Goal: Check status: Check status

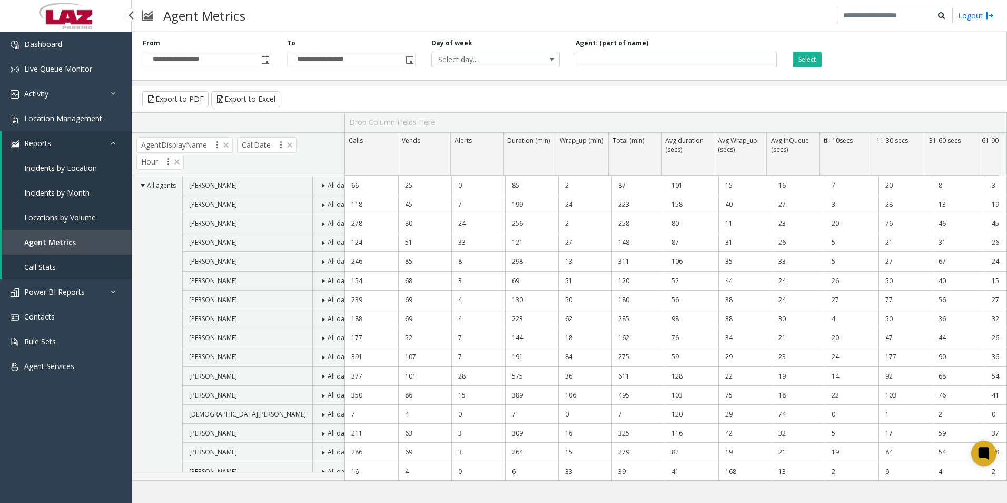
click at [56, 144] on link "Reports" at bounding box center [67, 143] width 130 height 25
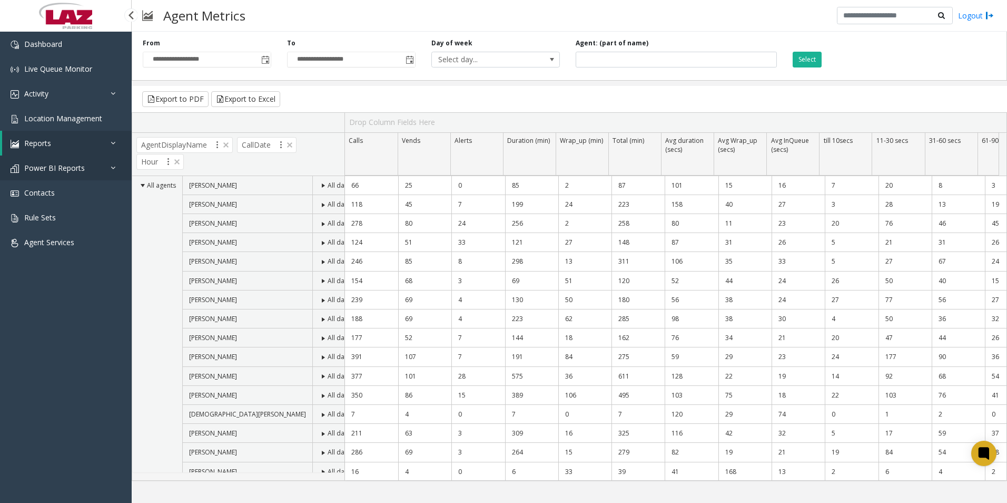
click at [39, 175] on link "Power BI Reports" at bounding box center [66, 167] width 132 height 25
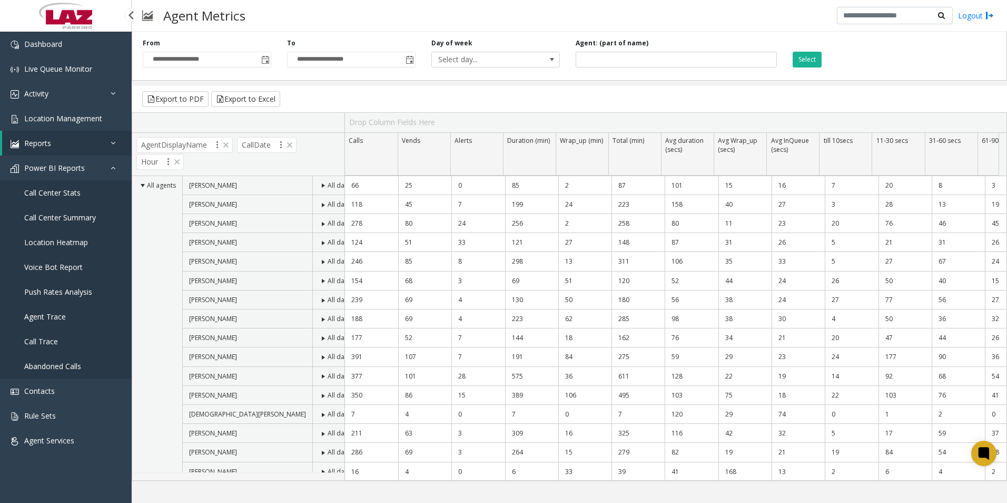
click at [56, 213] on span "Call Center Summary" at bounding box center [60, 217] width 72 height 10
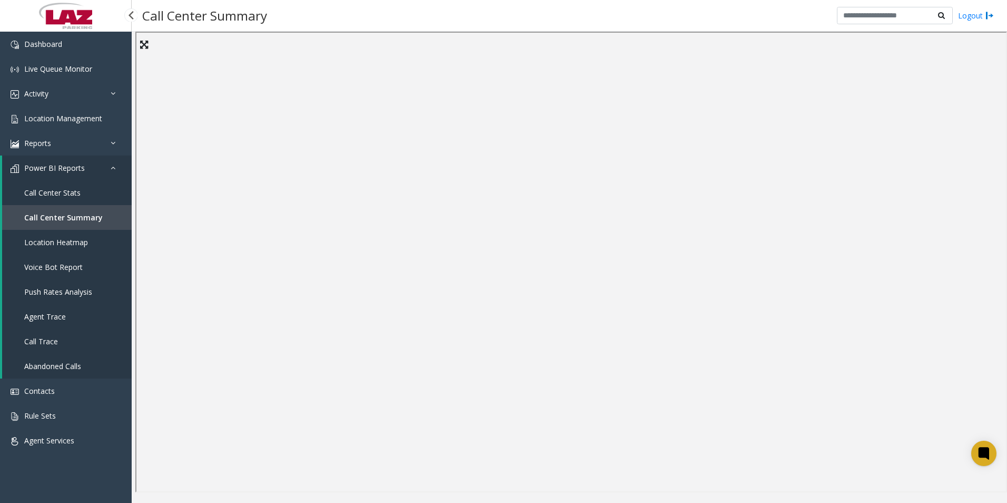
click at [85, 192] on link "Call Center Stats" at bounding box center [67, 192] width 130 height 25
click at [66, 217] on span "Call Center Summary" at bounding box center [60, 217] width 72 height 10
click at [75, 144] on link "Reports" at bounding box center [66, 143] width 132 height 25
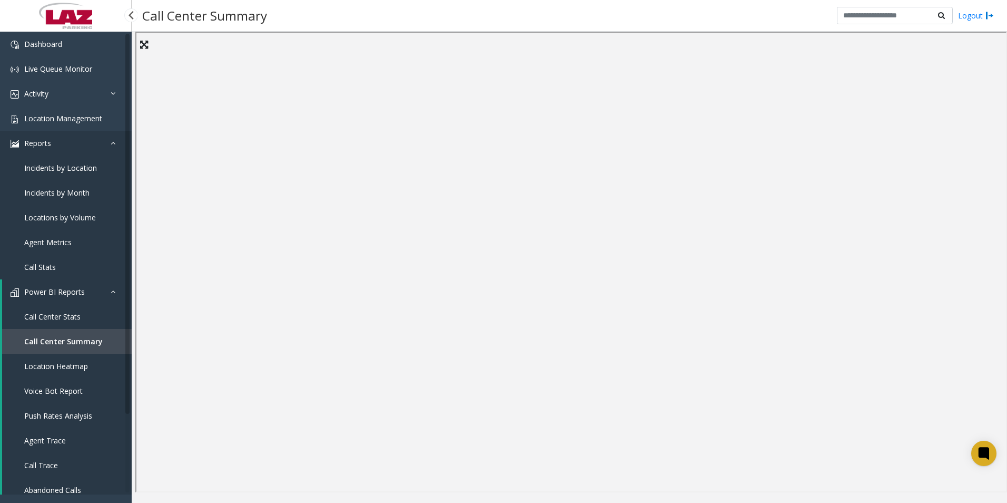
click at [70, 141] on link "Reports" at bounding box center [66, 143] width 132 height 25
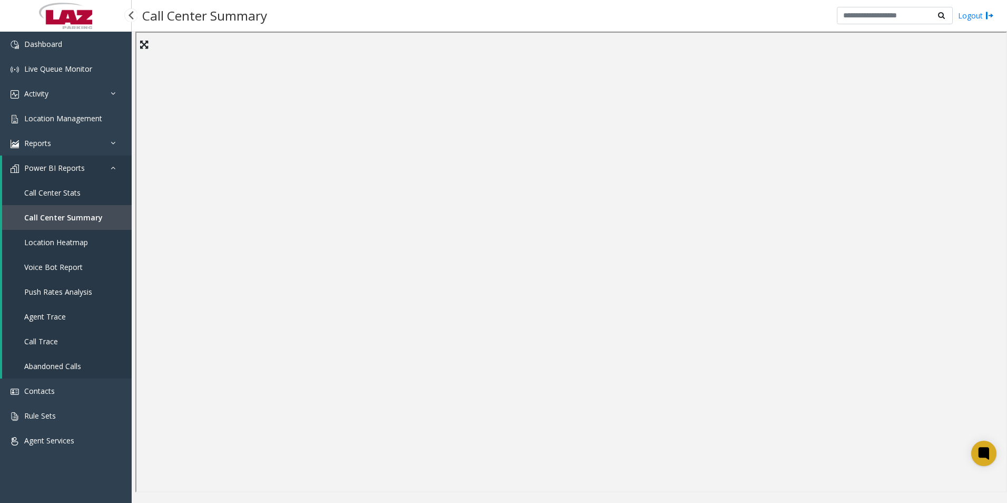
click at [97, 170] on link "Power BI Reports" at bounding box center [67, 167] width 130 height 25
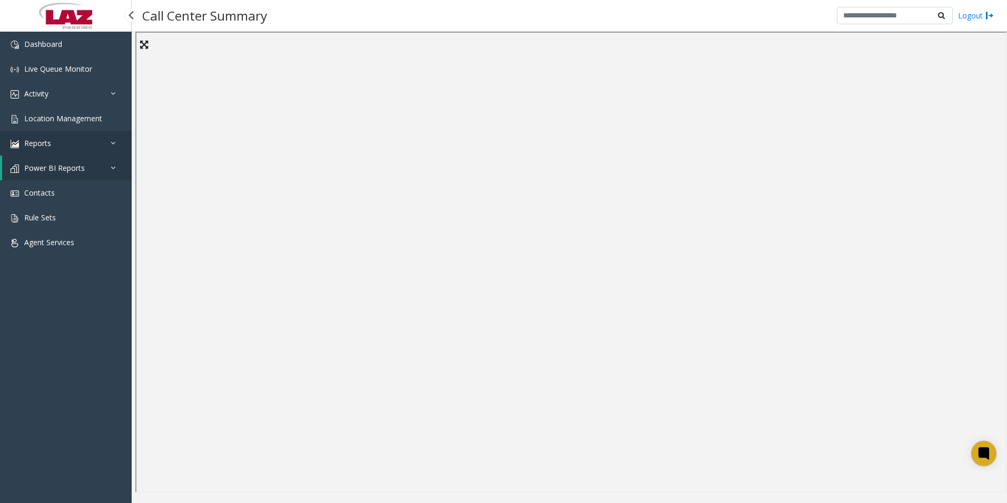
click at [55, 146] on link "Reports" at bounding box center [66, 143] width 132 height 25
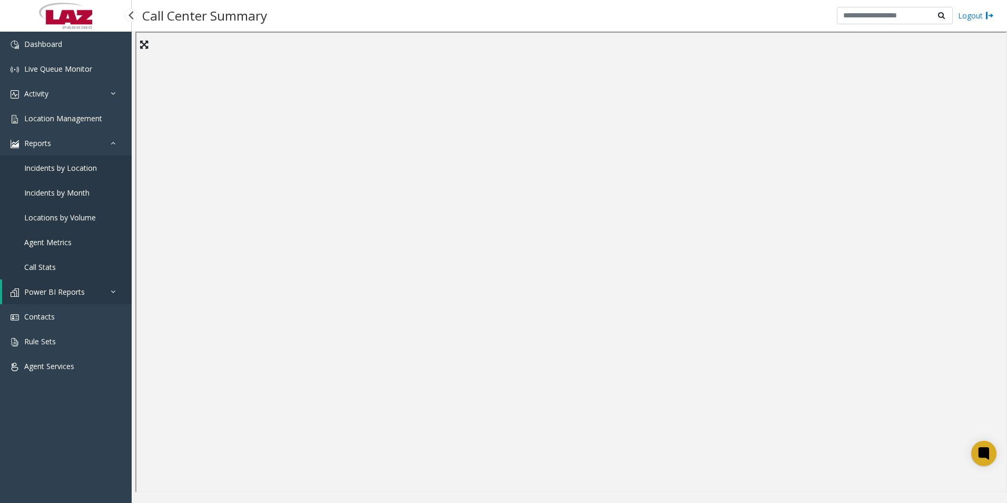
click at [51, 238] on span "Agent Metrics" at bounding box center [47, 242] width 47 height 10
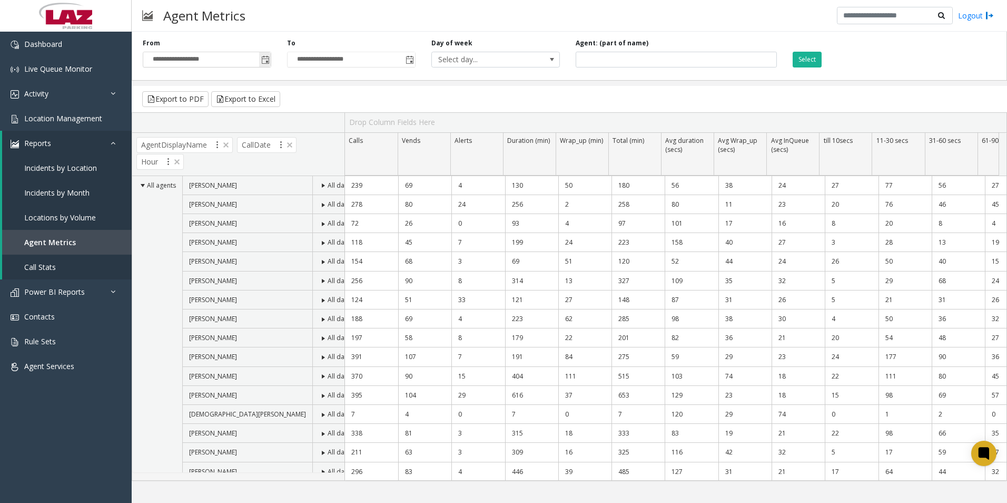
click at [267, 57] on span "Toggle popup" at bounding box center [265, 60] width 8 height 8
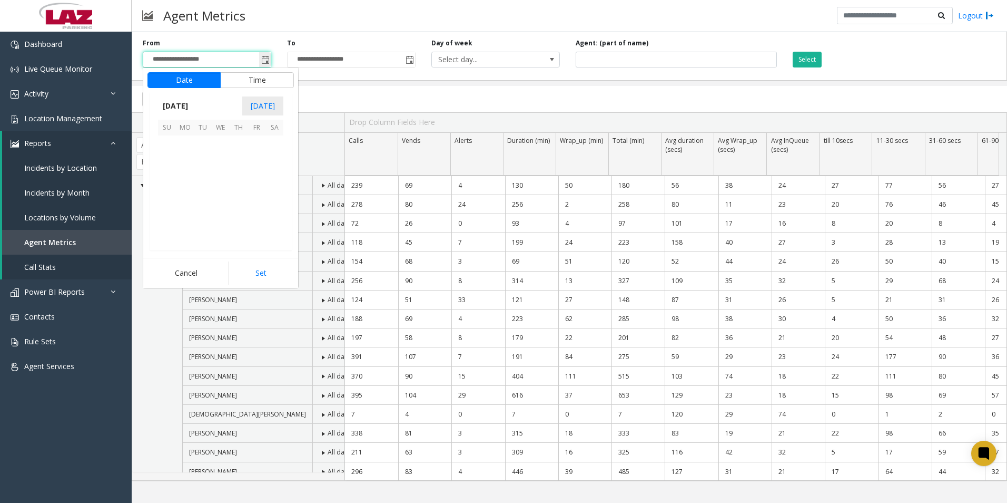
scroll to position [189201, 0]
click at [220, 141] on span "1" at bounding box center [221, 144] width 18 height 18
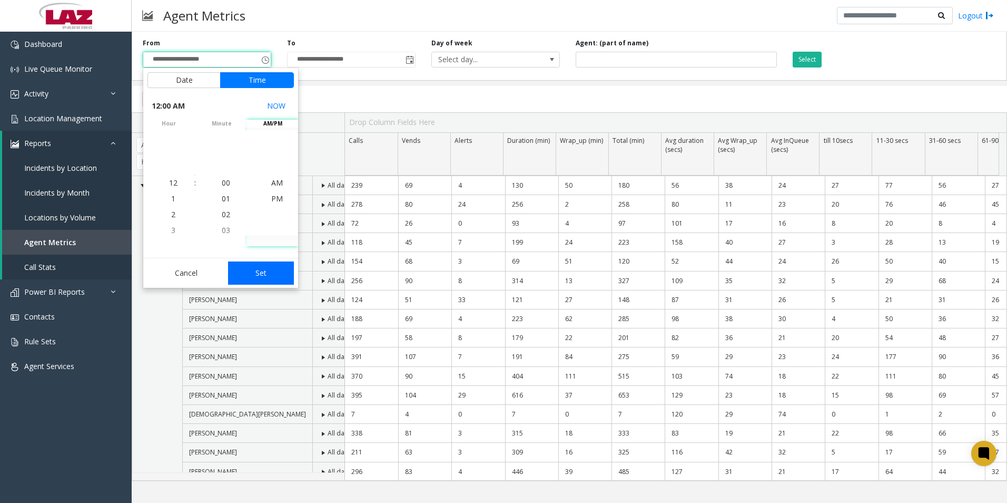
click at [262, 267] on button "Set" at bounding box center [261, 272] width 66 height 23
type input "**********"
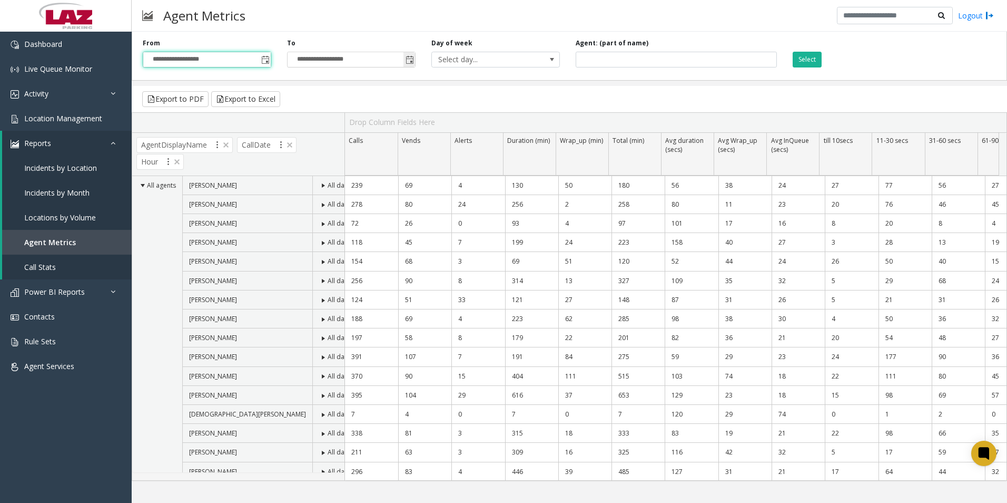
click at [413, 63] on span "Toggle popup" at bounding box center [410, 60] width 8 height 8
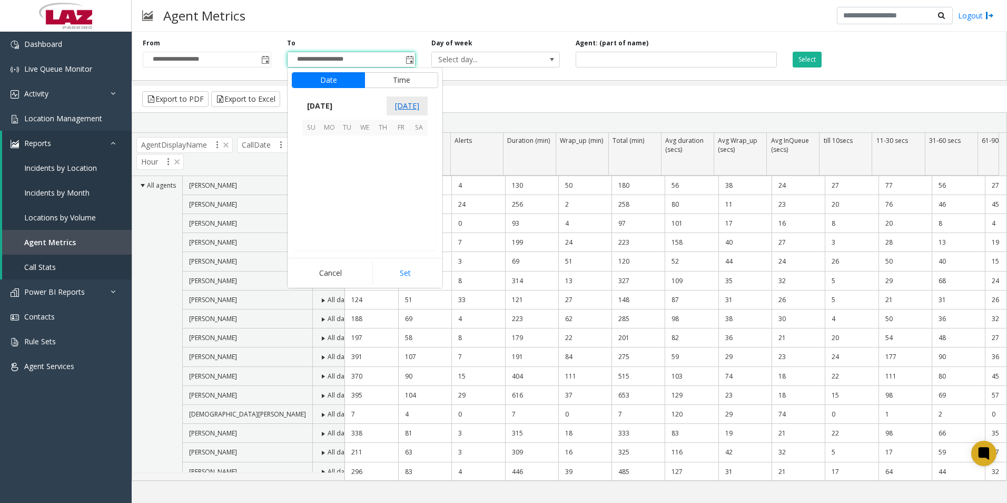
scroll to position [16, 0]
click at [365, 133] on th "We" at bounding box center [365, 128] width 18 height 16
click at [364, 141] on span "1" at bounding box center [365, 144] width 18 height 18
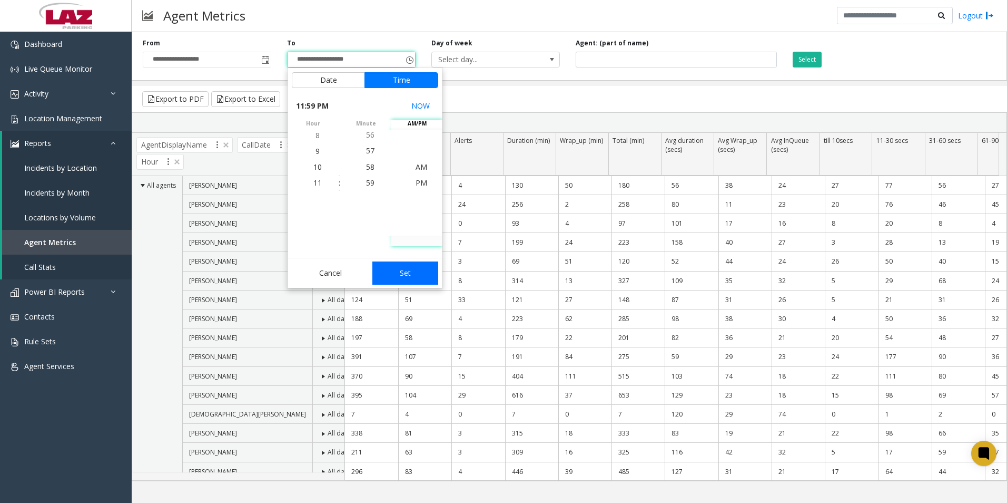
click at [410, 279] on button "Set" at bounding box center [405, 272] width 66 height 23
type input "**********"
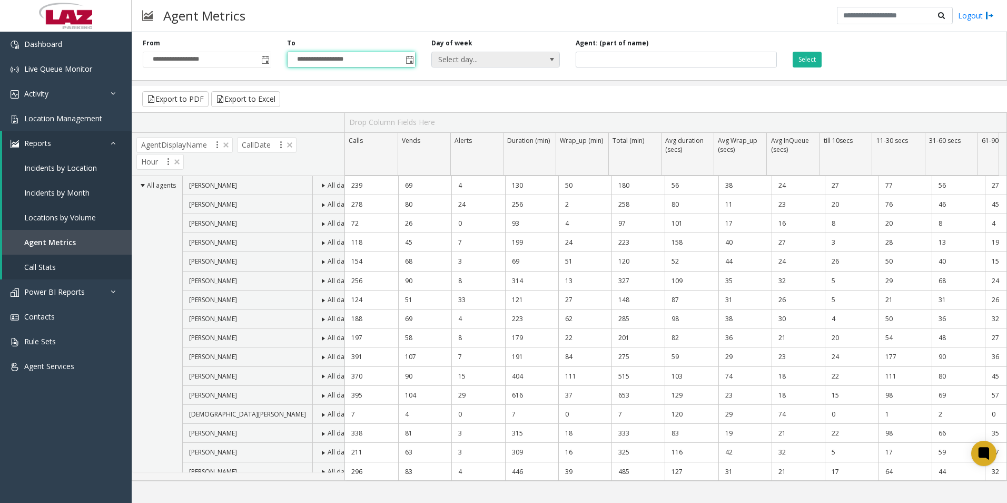
click at [477, 58] on span "Select day..." at bounding box center [483, 59] width 102 height 15
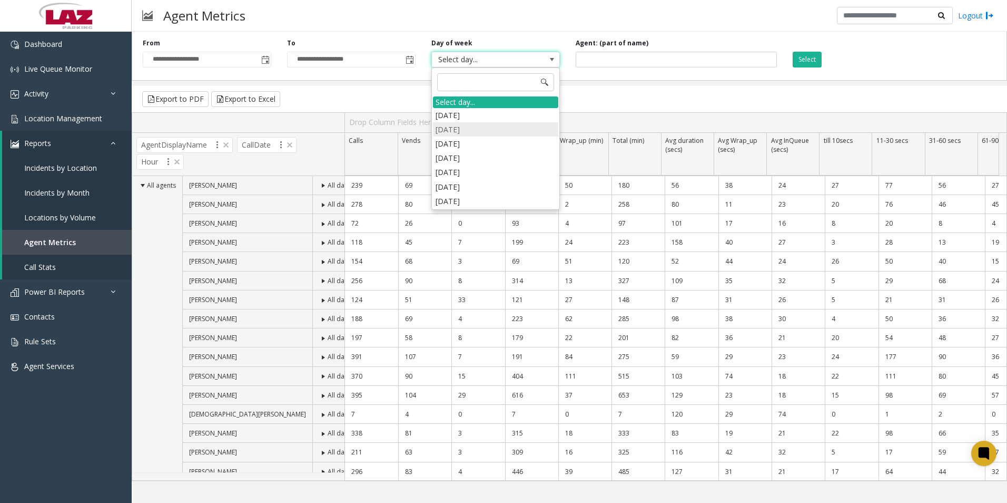
click at [455, 126] on li "[DATE]" at bounding box center [495, 129] width 125 height 14
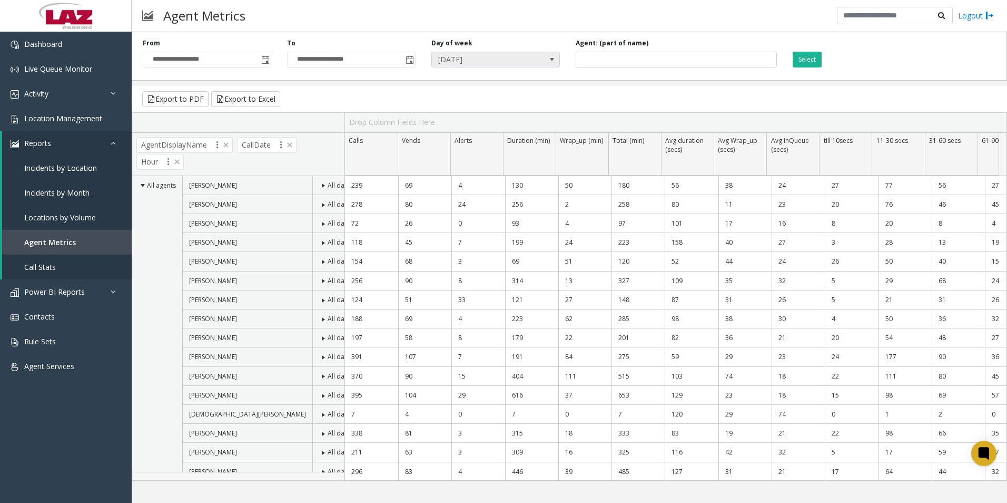
click at [488, 57] on span "[DATE]" at bounding box center [483, 59] width 102 height 15
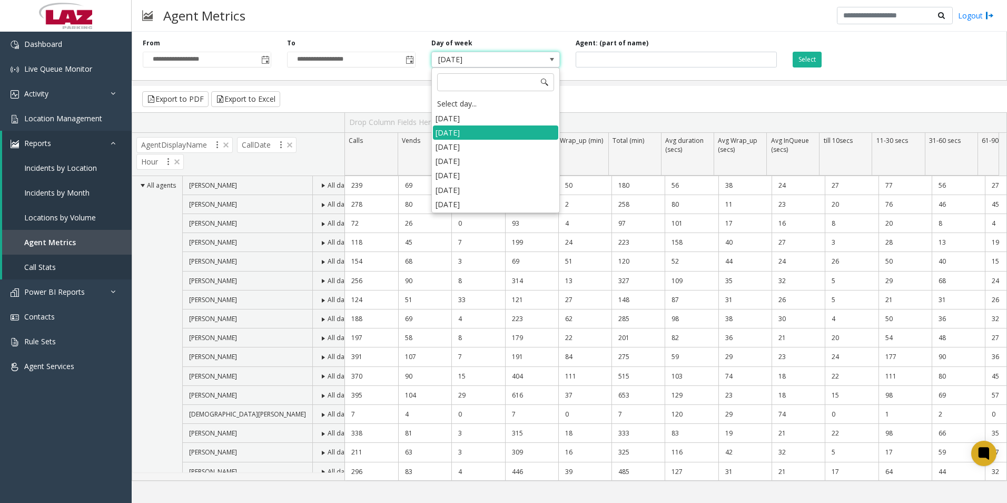
click at [451, 164] on li "[DATE]" at bounding box center [495, 161] width 125 height 14
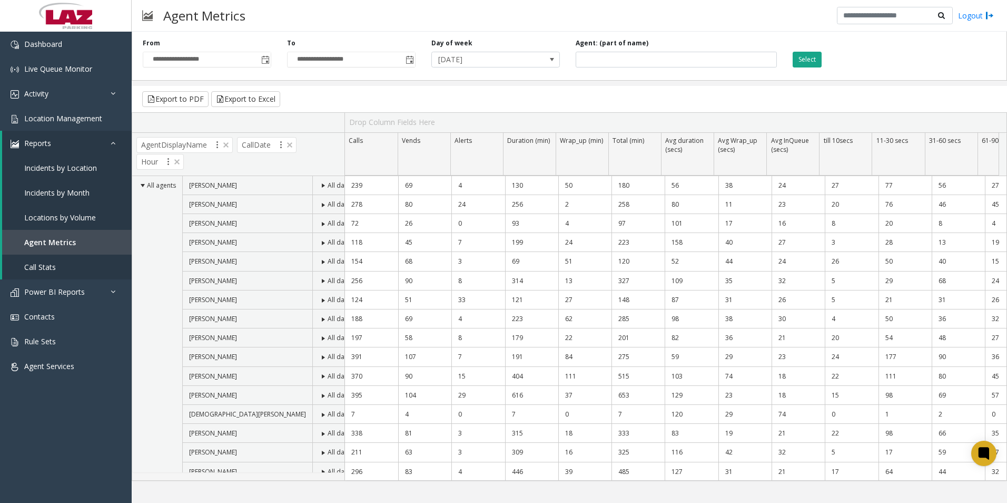
click at [818, 63] on button "Select" at bounding box center [807, 60] width 29 height 16
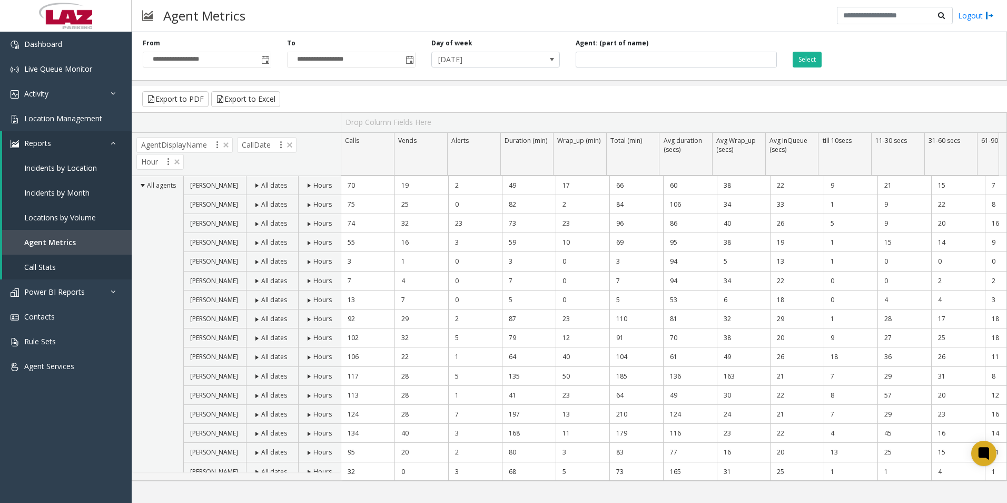
click at [830, 60] on div "Select" at bounding box center [857, 52] width 144 height 29
click at [818, 61] on button "Select" at bounding box center [807, 60] width 29 height 16
click at [244, 94] on button "Export to Excel" at bounding box center [245, 99] width 69 height 16
